Goal: Find specific page/section: Locate a particular part of the current website

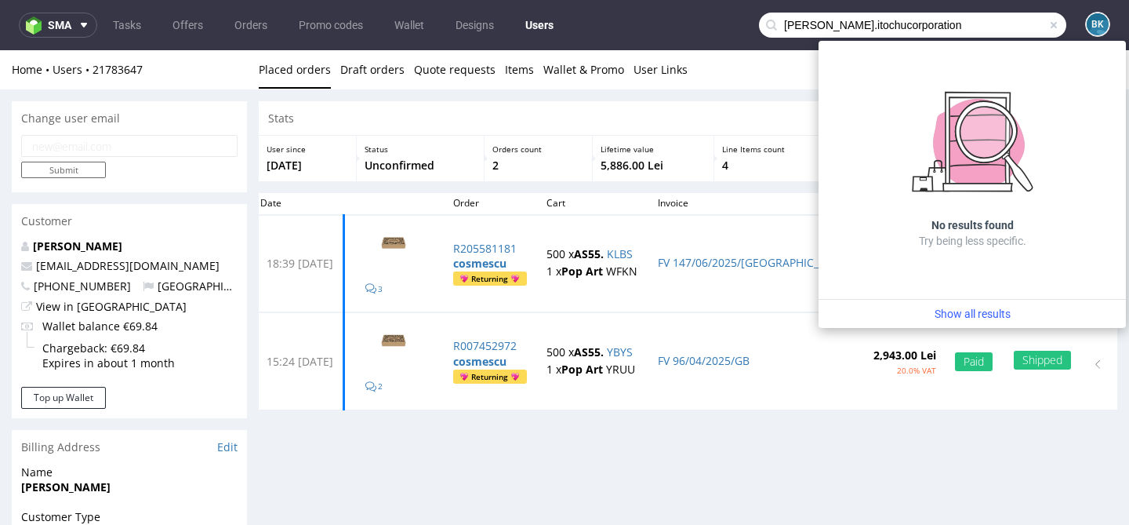
scroll to position [13, 0]
click at [86, 25] on icon at bounding box center [84, 25] width 13 height 13
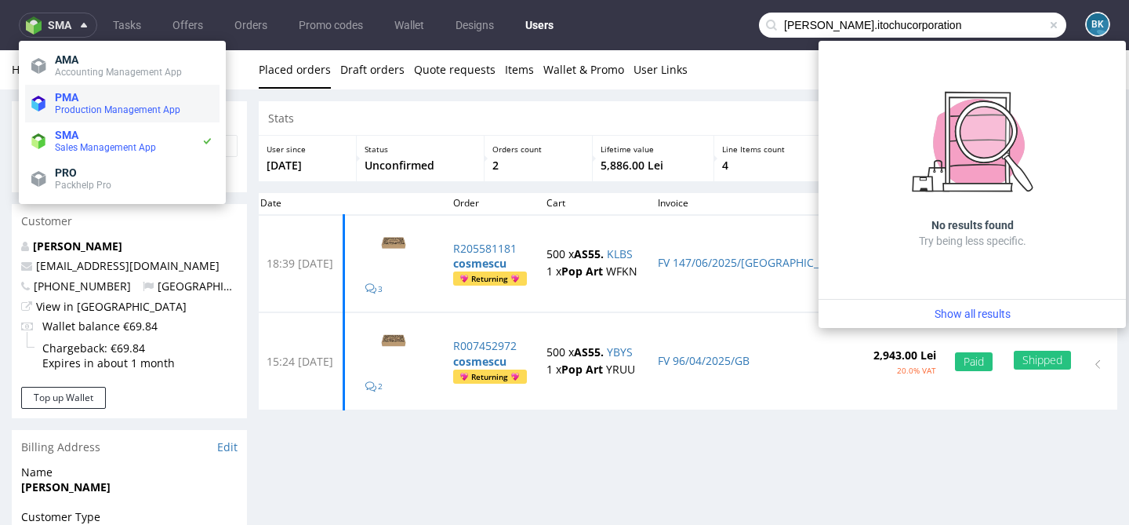
click at [81, 104] on span "Production Management App" at bounding box center [117, 109] width 125 height 11
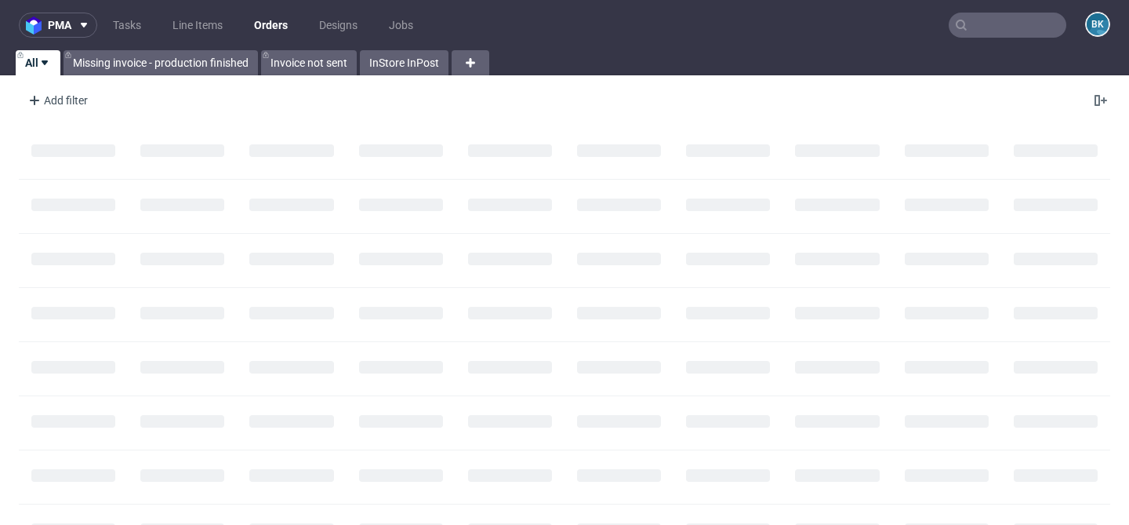
click at [1006, 30] on input "text" at bounding box center [1008, 25] width 118 height 25
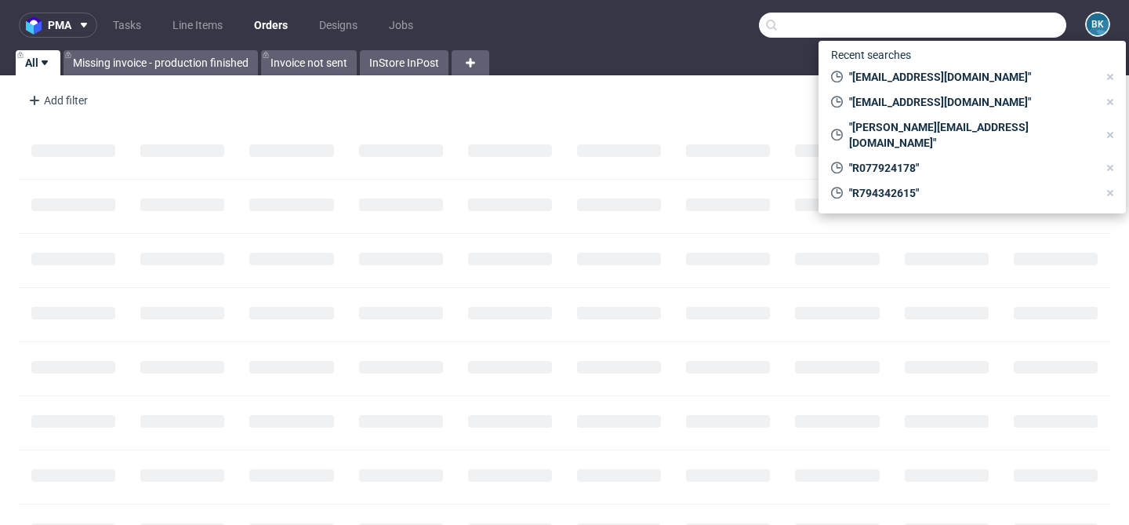
paste input "R429614469"
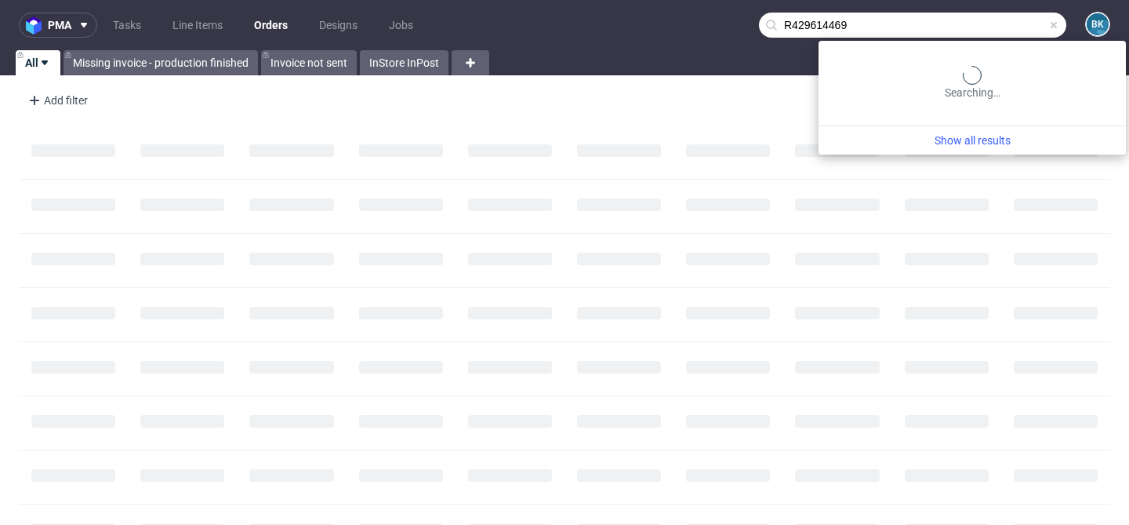
type input "R429614469"
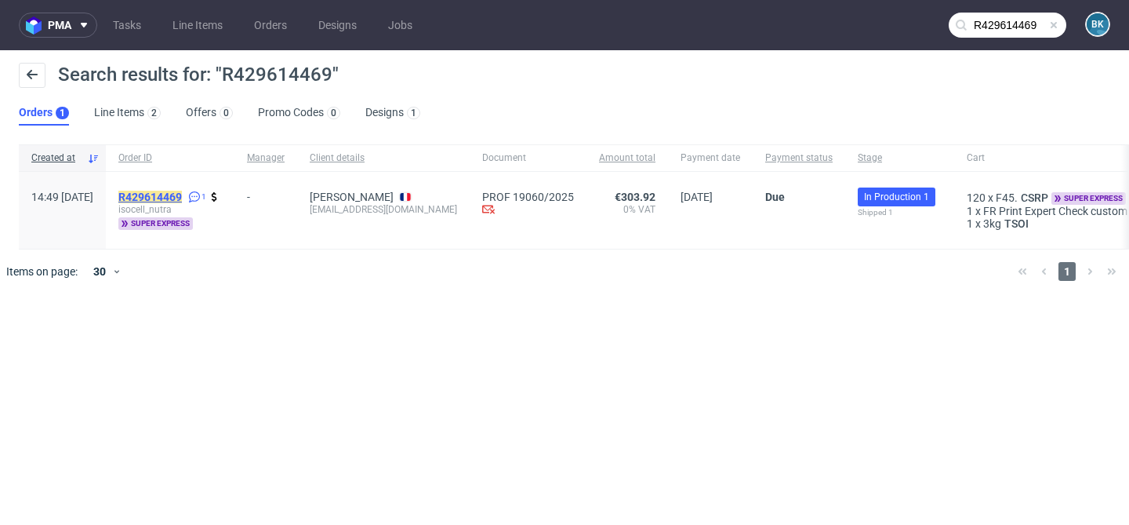
click at [182, 194] on mark "R429614469" at bounding box center [150, 197] width 64 height 13
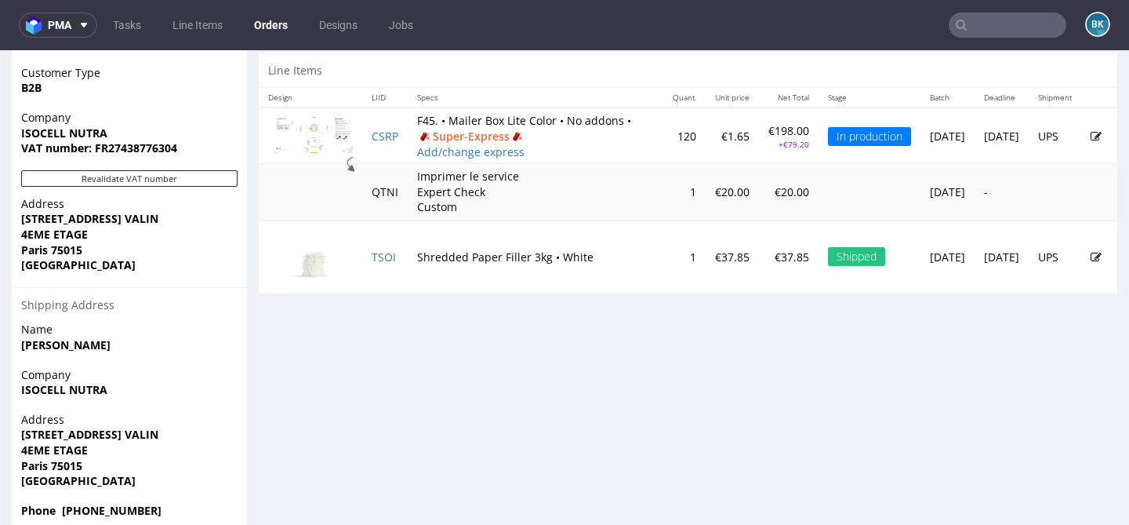
scroll to position [853, 0]
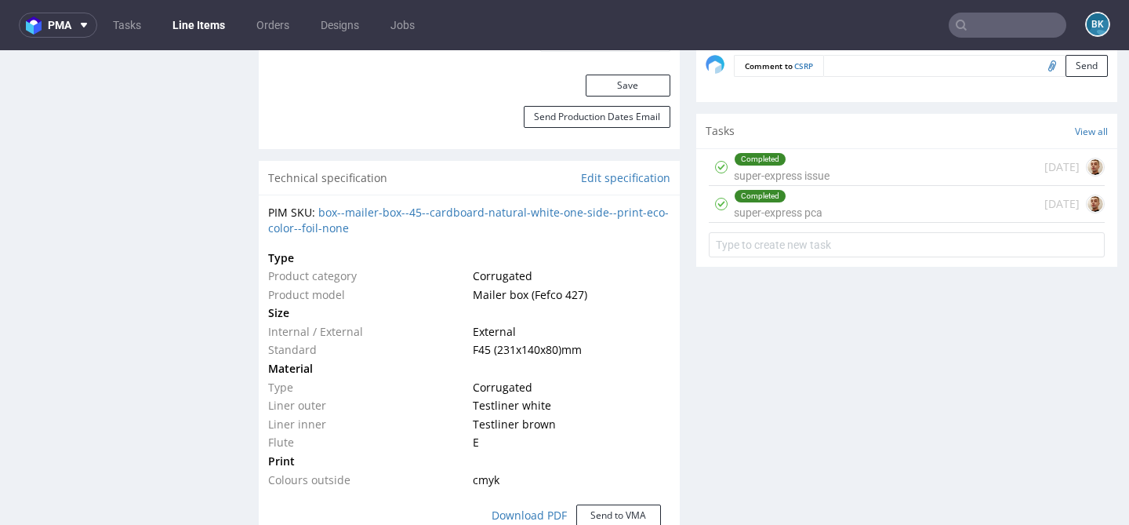
scroll to position [1041, 0]
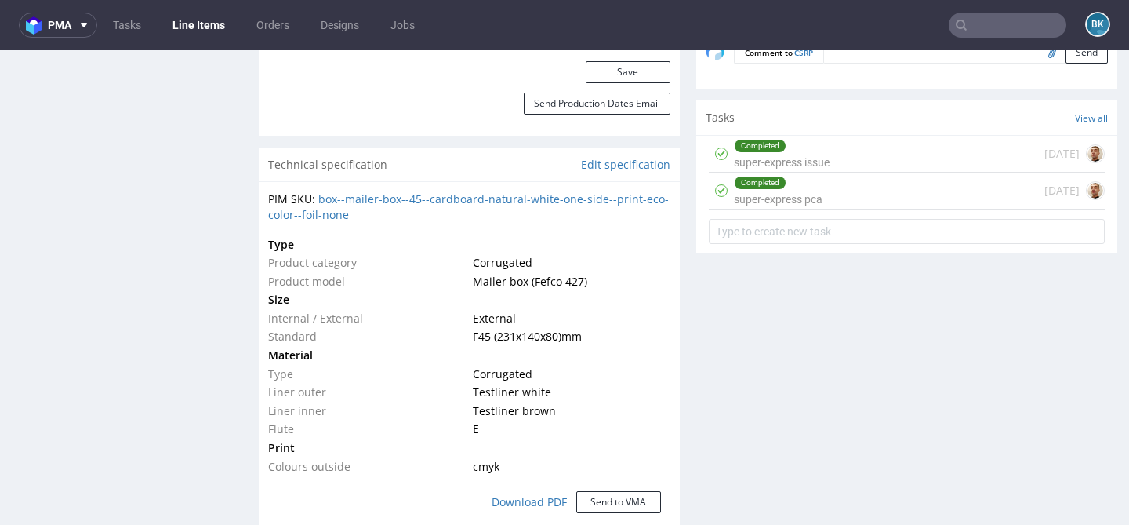
click at [992, 23] on input "text" at bounding box center [1008, 25] width 118 height 25
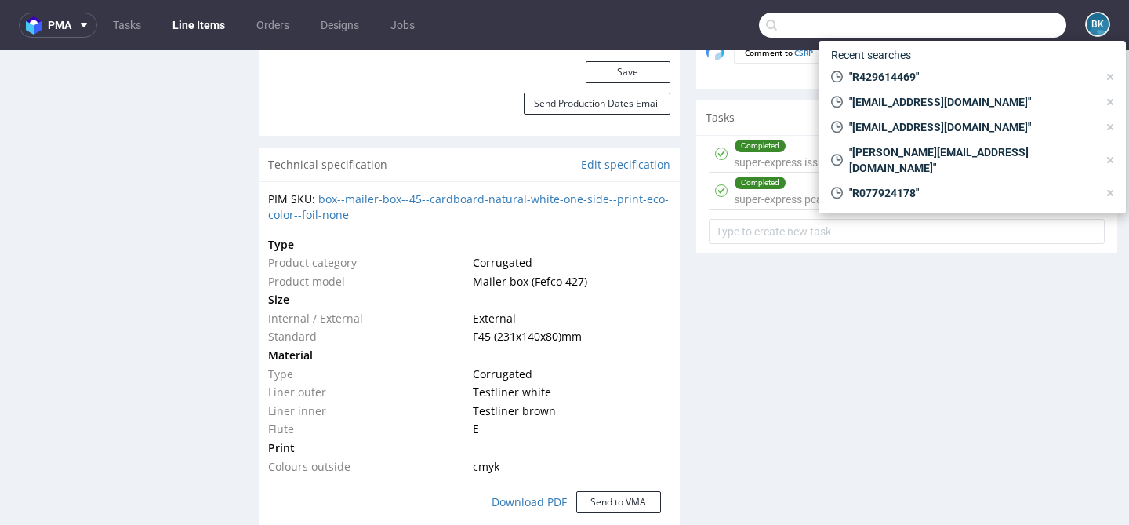
paste input "R174416230"
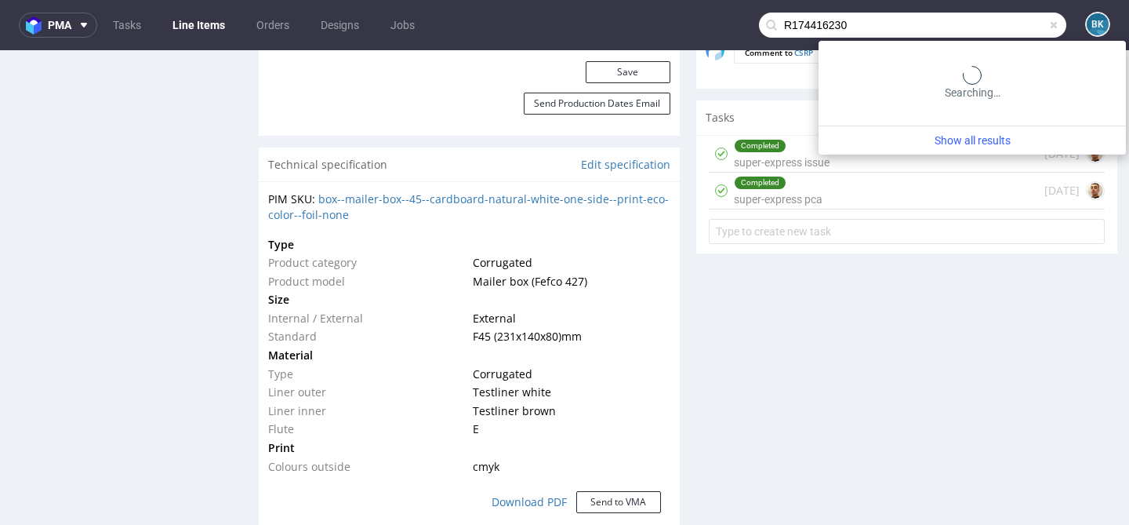
type input "R174416230"
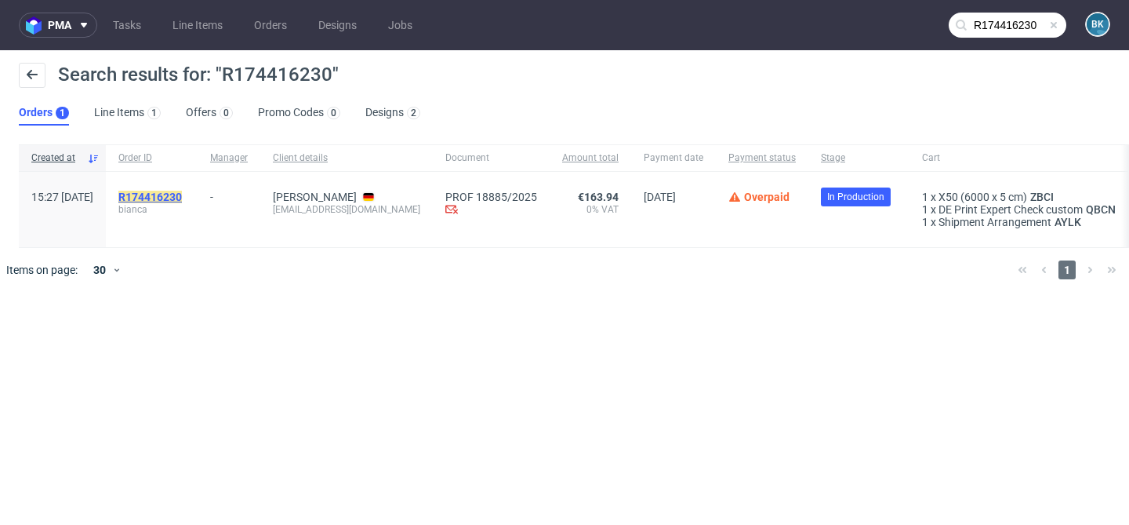
click at [173, 196] on mark "R174416230" at bounding box center [150, 197] width 64 height 13
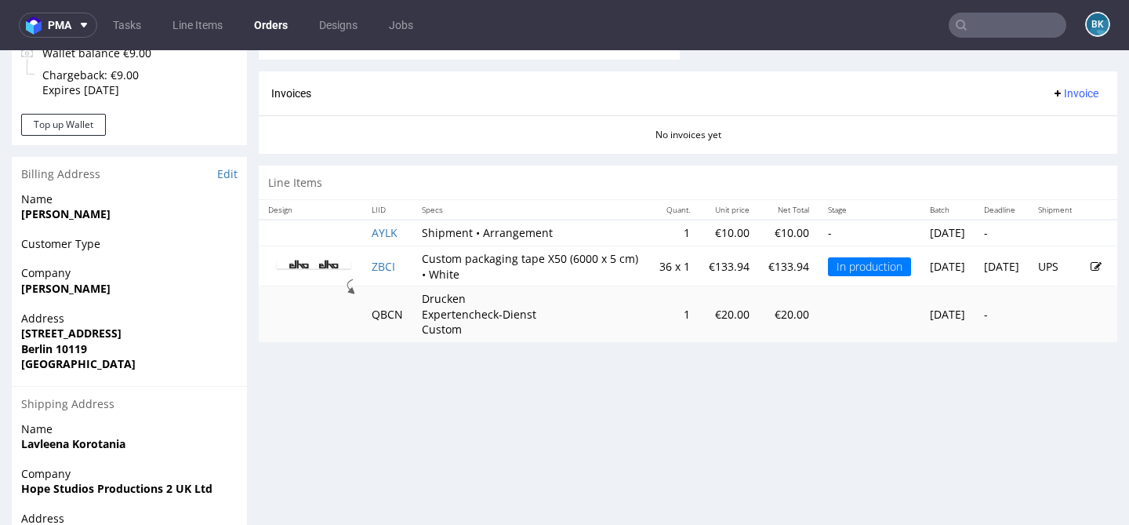
scroll to position [679, 0]
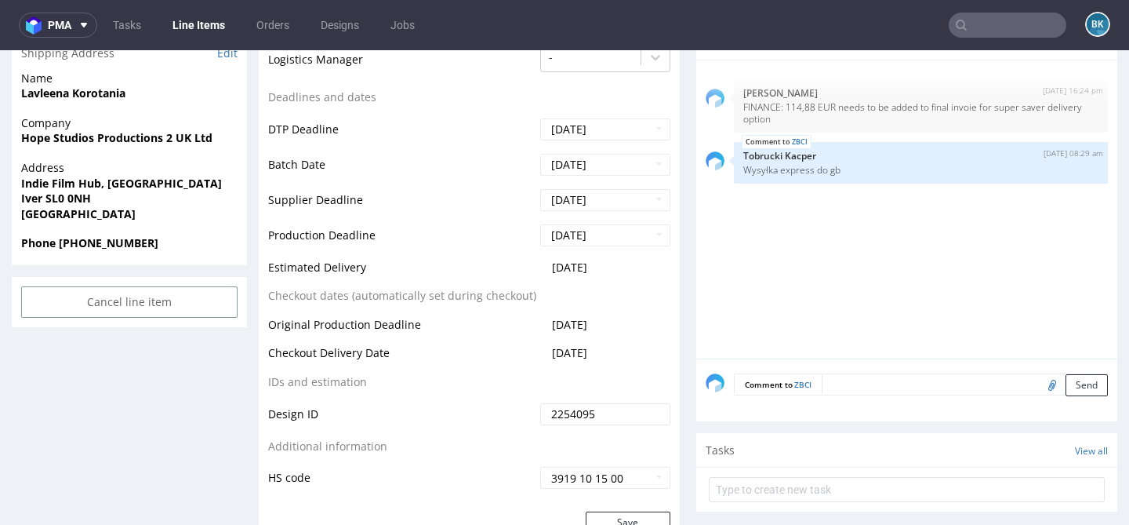
scroll to position [656, 0]
